Goal: Find specific page/section: Find specific page/section

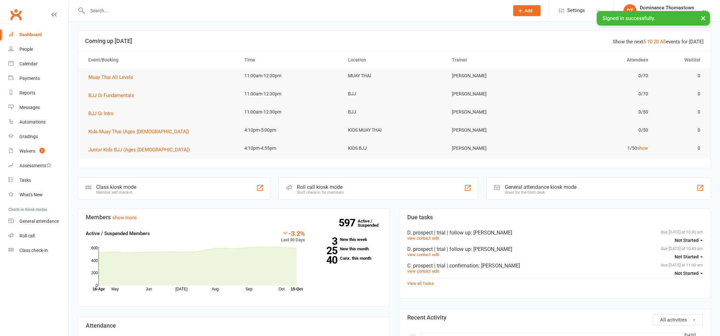
click at [103, 11] on input "text" at bounding box center [294, 10] width 419 height 9
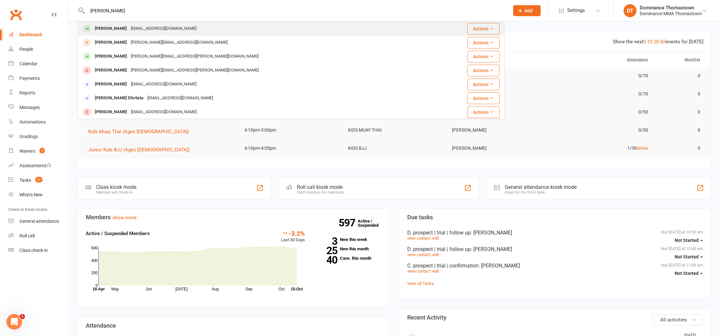
type input "[PERSON_NAME]"
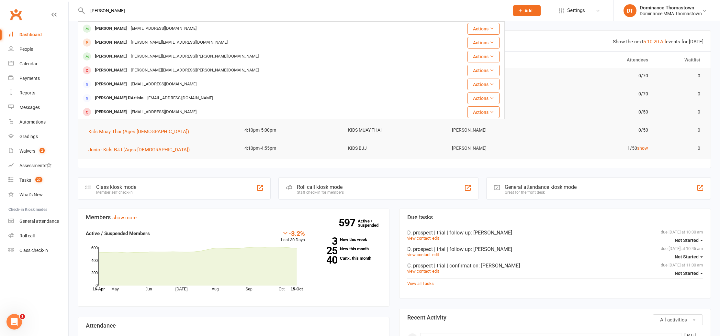
click at [129, 27] on div "[EMAIL_ADDRESS][DOMAIN_NAME]" at bounding box center [164, 28] width 70 height 9
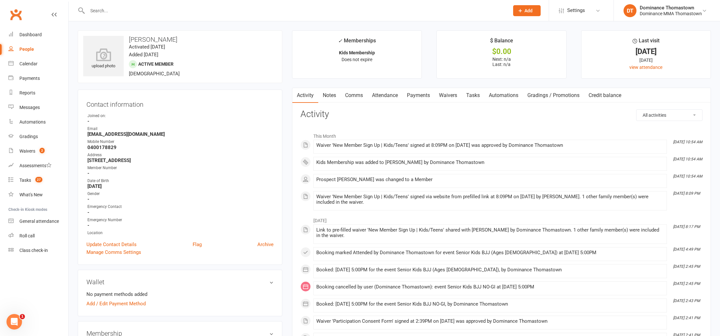
click at [335, 97] on link "Notes" at bounding box center [329, 95] width 22 height 15
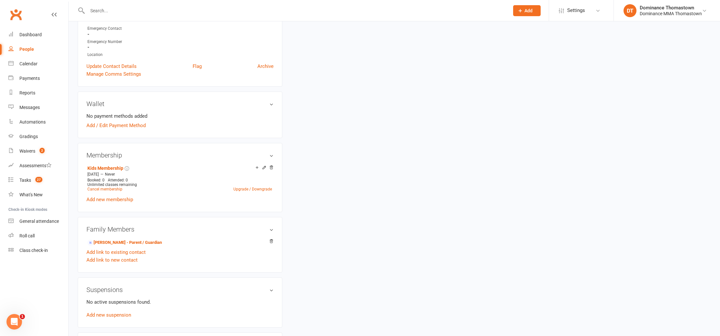
scroll to position [196, 0]
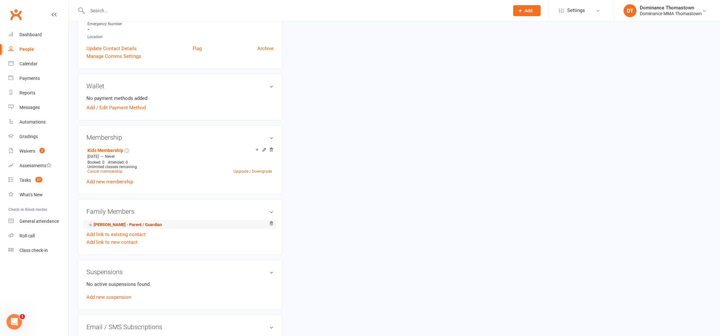
click at [142, 222] on link "[PERSON_NAME] - Parent / Guardian" at bounding box center [124, 225] width 74 height 7
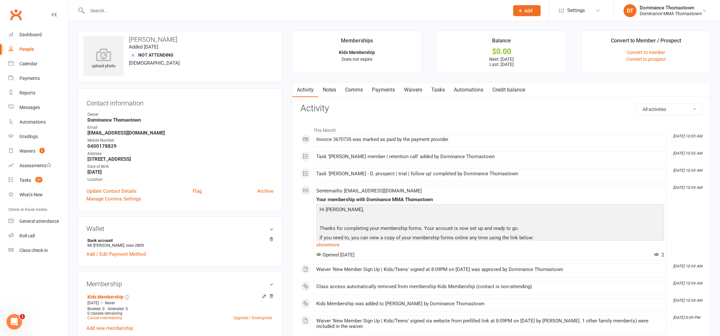
click at [331, 89] on link "Notes" at bounding box center [329, 90] width 22 height 15
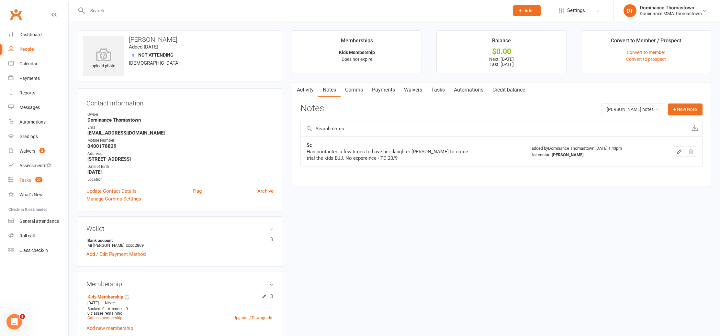
click at [28, 177] on link "Tasks 27" at bounding box center [38, 180] width 60 height 15
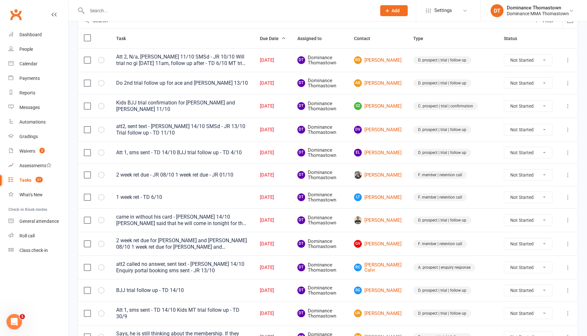
scroll to position [74, 0]
